Goal: Ask a question

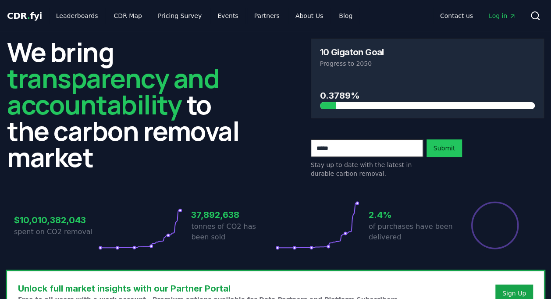
click at [533, 15] on icon at bounding box center [535, 16] width 11 height 11
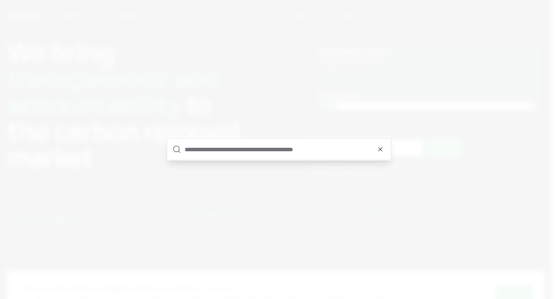
click at [260, 152] on input "text" at bounding box center [285, 149] width 201 height 21
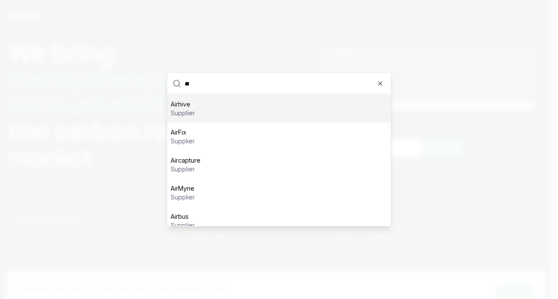
type input "*"
